Goal: Transaction & Acquisition: Purchase product/service

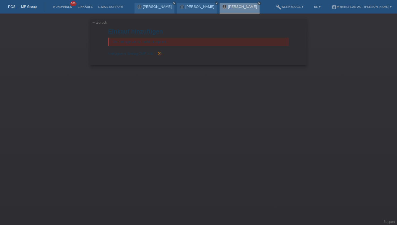
click at [70, 5] on li "Kund*innen 100" at bounding box center [62, 7] width 24 height 14
click at [66, 7] on link "Kund*innen" at bounding box center [62, 6] width 24 height 3
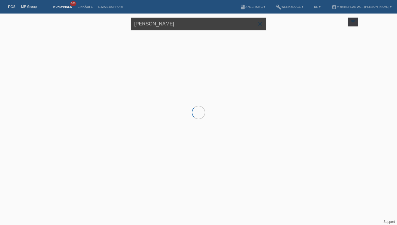
click at [192, 25] on input "robert schmidt" at bounding box center [198, 24] width 135 height 13
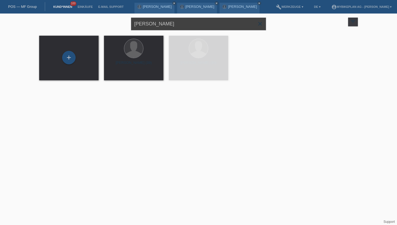
click at [192, 25] on input "robert schmidt" at bounding box center [198, 24] width 135 height 13
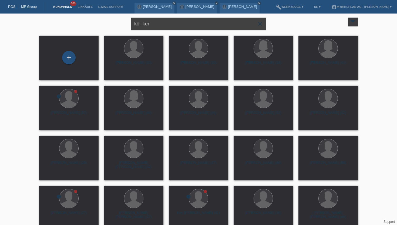
type input "kölliker"
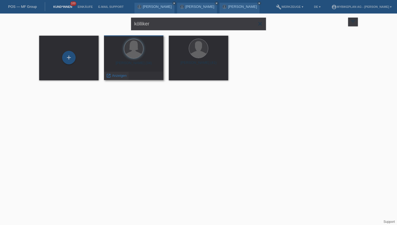
click at [118, 77] on span "Anzeigen" at bounding box center [119, 75] width 15 height 4
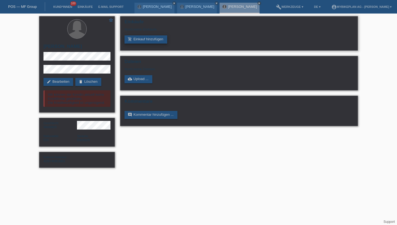
click at [145, 41] on link "add_shopping_cart Einkauf hinzufügen" at bounding box center [145, 39] width 43 height 8
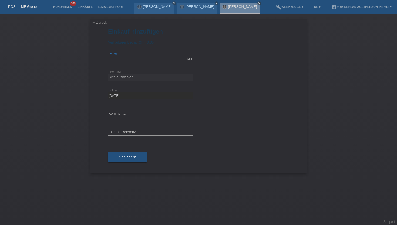
click at [114, 57] on input "text" at bounding box center [150, 58] width 85 height 7
type input "2999.00"
click at [110, 74] on select "Bitte auswählen 6 Raten 12 Raten 18 Raten 24 Raten 36 Raten 48 Raten" at bounding box center [150, 77] width 85 height 6
select select "487"
click at [108, 74] on select "Bitte auswählen 6 Raten 12 Raten 18 Raten 24 Raten 36 Raten 48 Raten" at bounding box center [150, 77] width 85 height 6
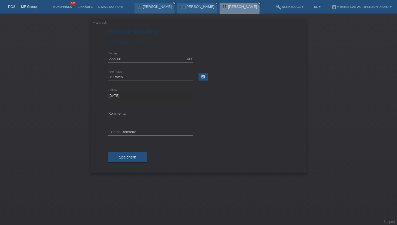
click at [119, 127] on div "error Externe Referenz" at bounding box center [150, 132] width 85 height 18
click at [134, 128] on div "error Externe Referenz" at bounding box center [150, 132] width 85 height 18
click at [132, 129] on div "error Externe Referenz" at bounding box center [150, 132] width 85 height 18
click at [131, 130] on input "text" at bounding box center [150, 132] width 85 height 7
paste input "42974081684"
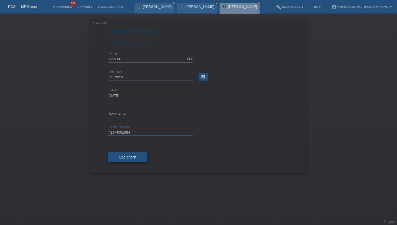
type input "42974081684"
click at [123, 159] on span "Speichern" at bounding box center [127, 157] width 17 height 4
